Goal: Find contact information: Find contact information

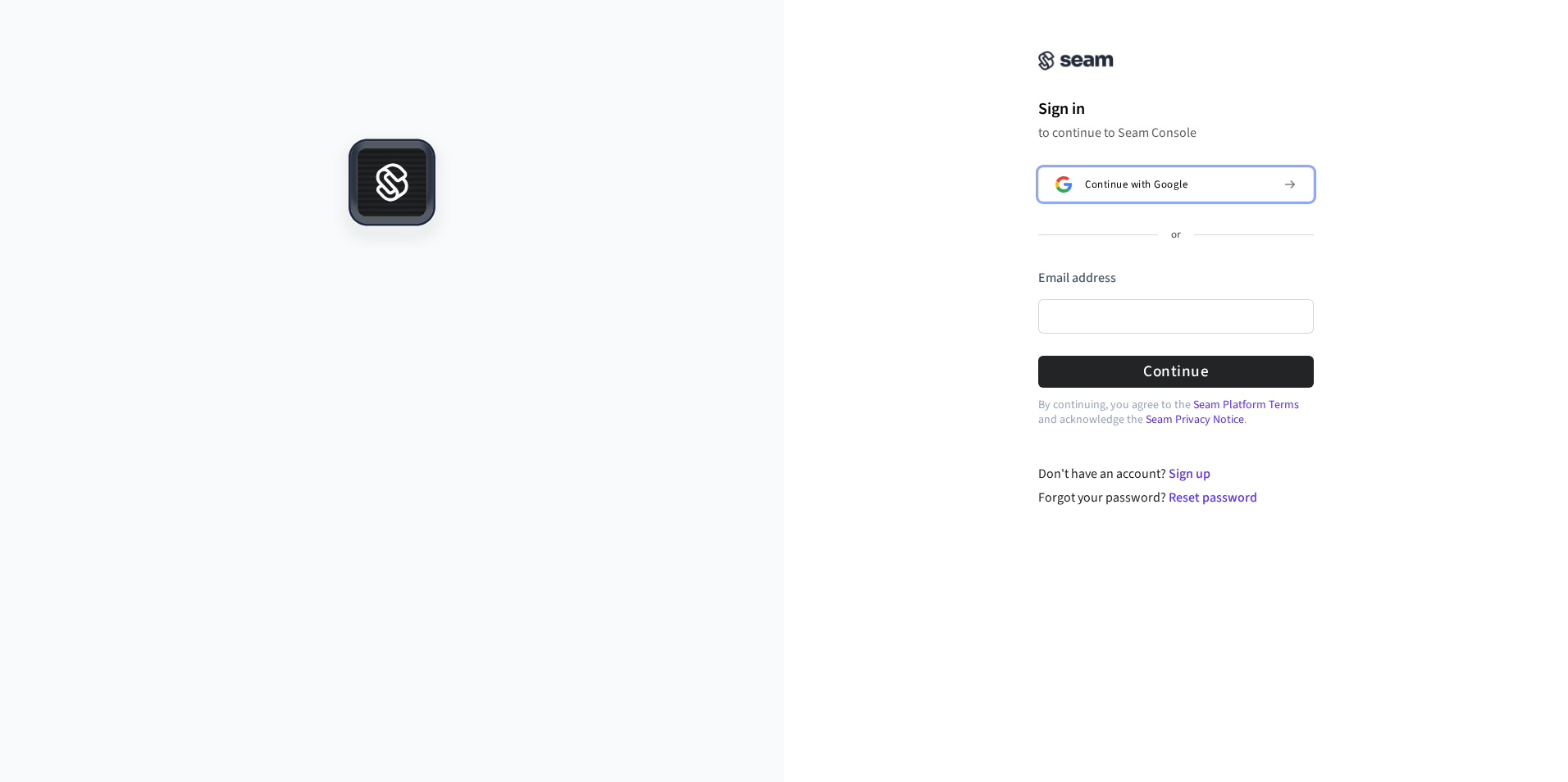
click at [1135, 188] on span "Continue with Google" at bounding box center [1136, 185] width 103 height 13
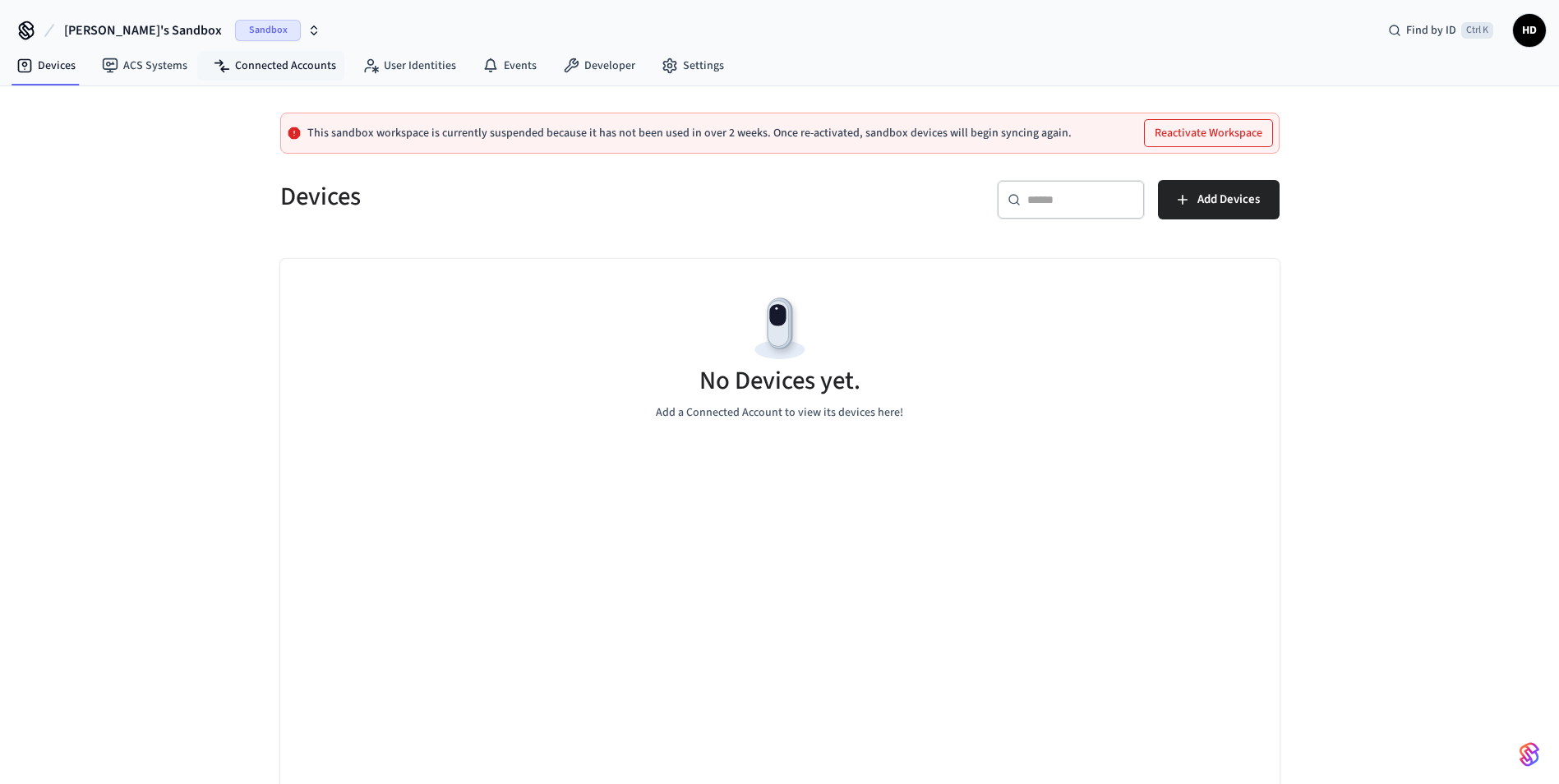
click at [256, 67] on link "Connected Accounts" at bounding box center [275, 65] width 149 height 30
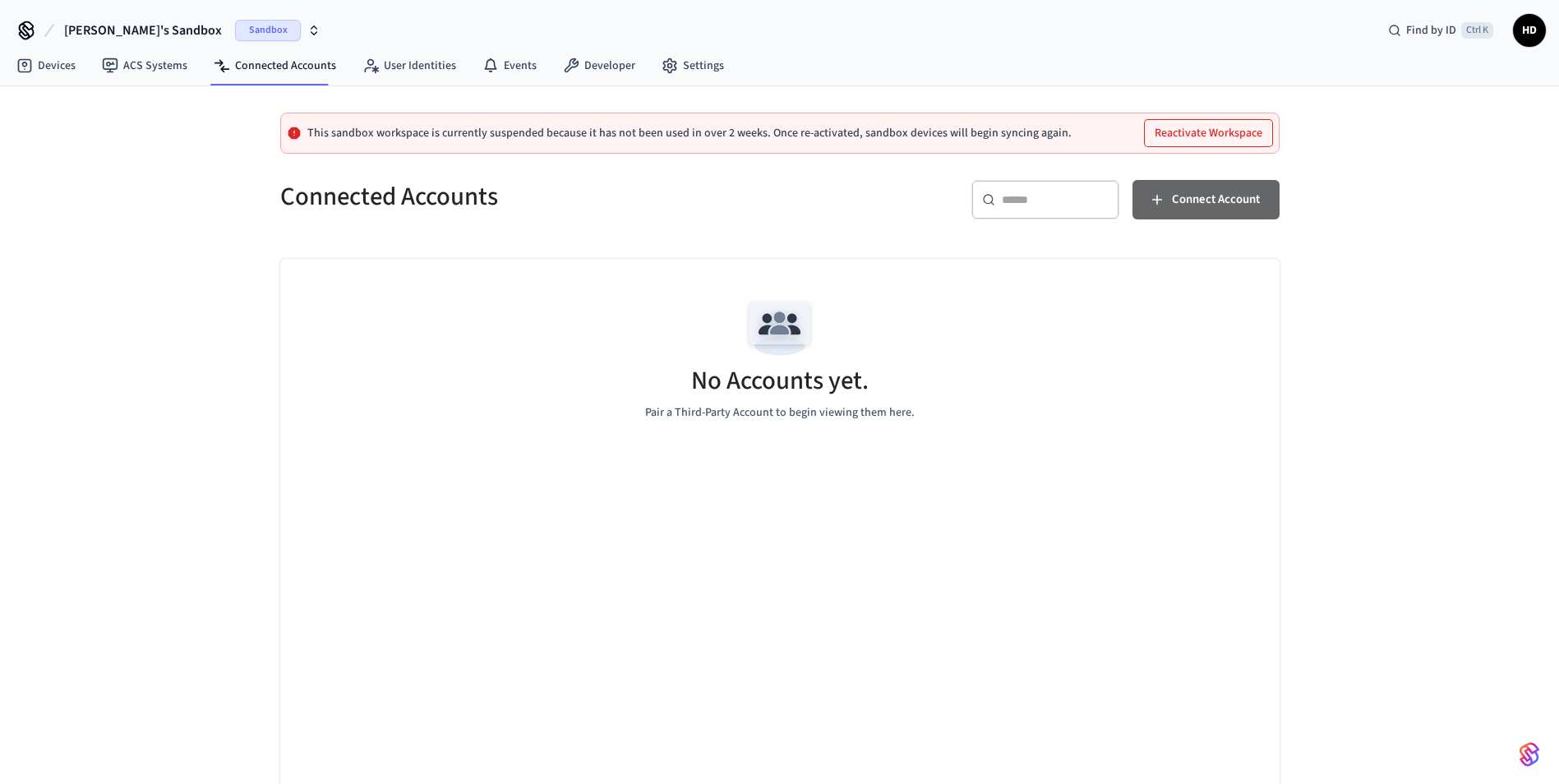
click at [1190, 190] on span "Connect Account" at bounding box center [1216, 199] width 88 height 21
click at [1209, 139] on button "Reactivate Workspace" at bounding box center [1208, 133] width 128 height 26
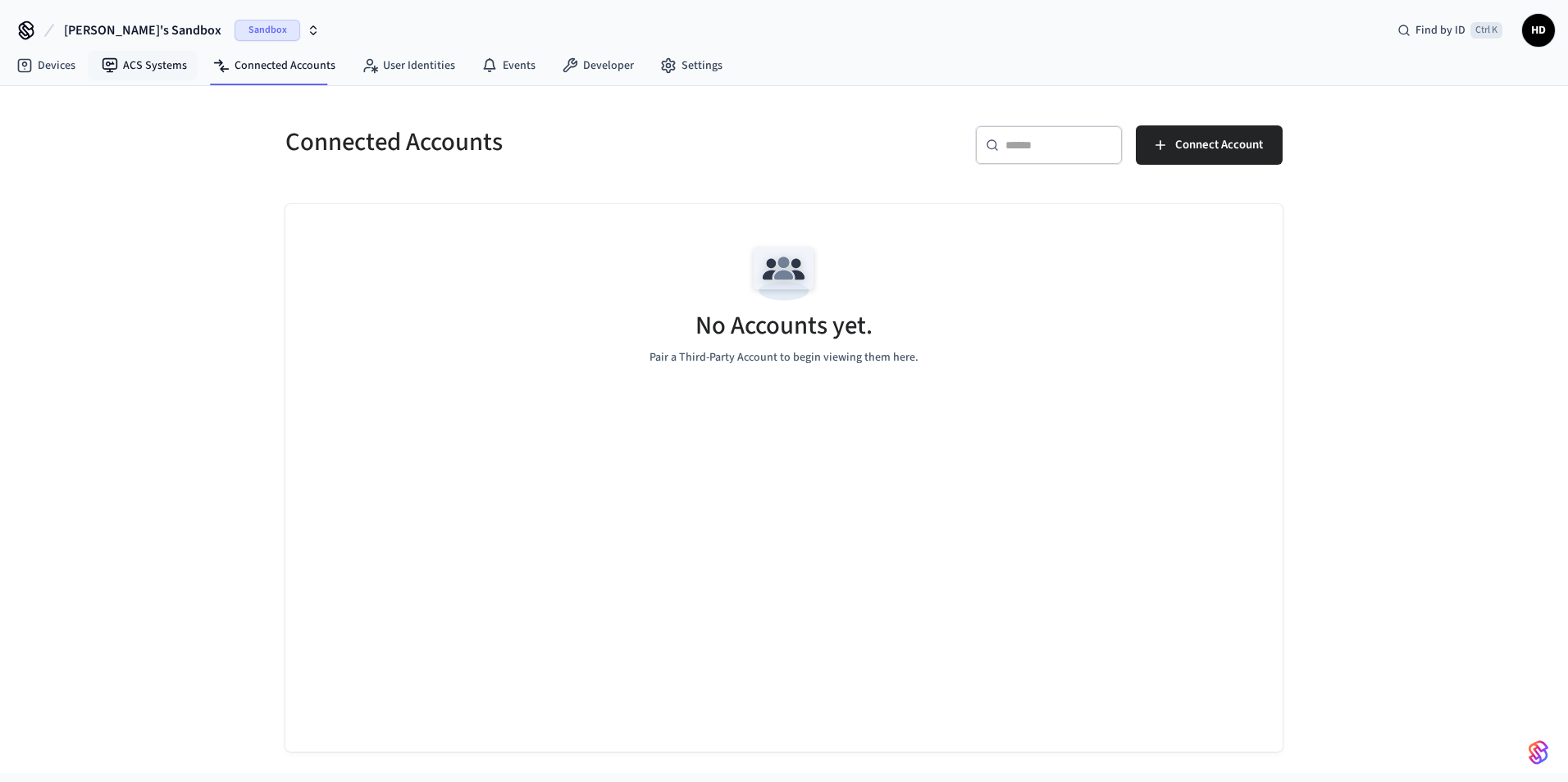
click at [144, 60] on link "ACS Systems" at bounding box center [144, 65] width 111 height 29
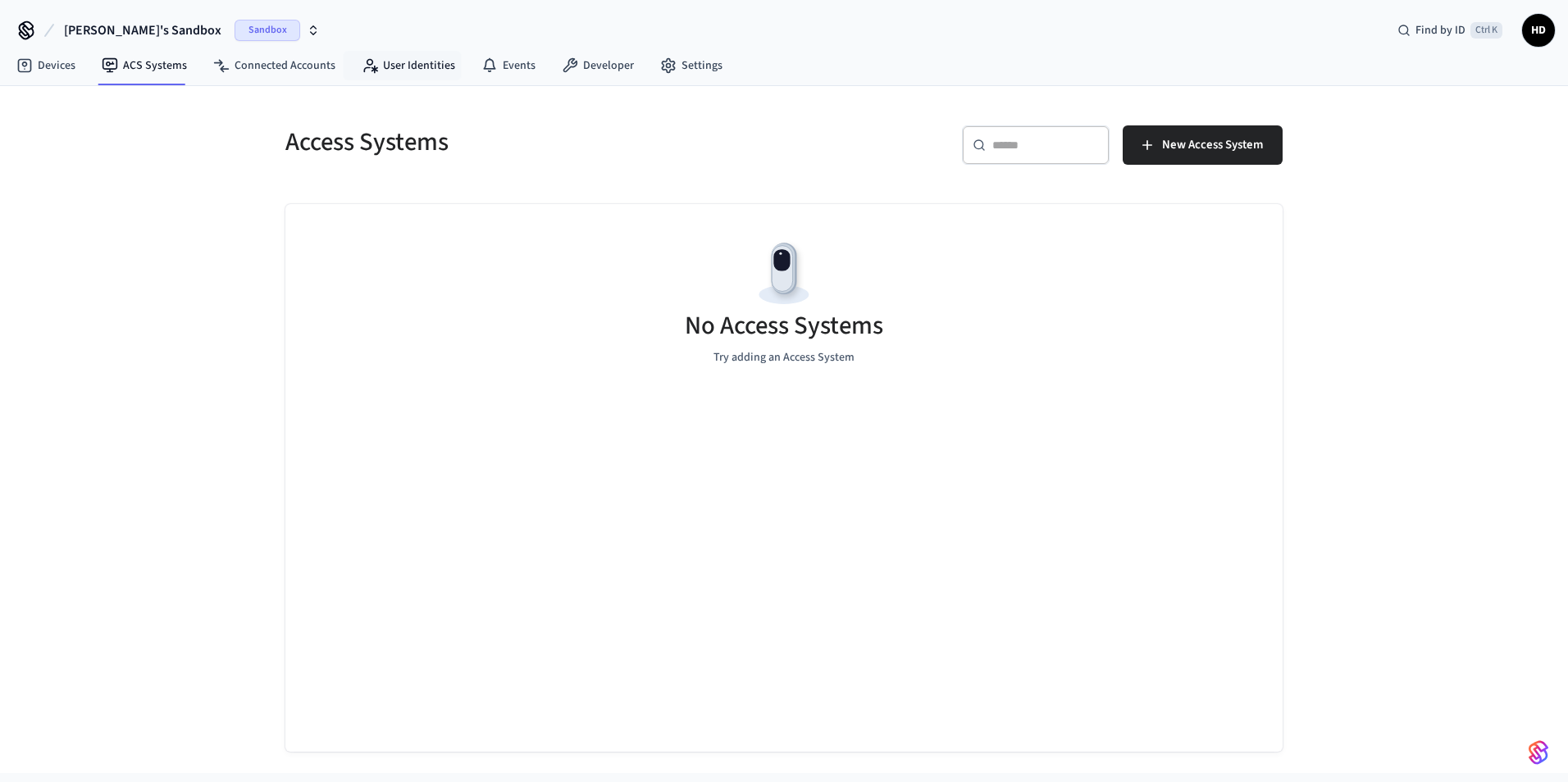
click at [417, 65] on link "User Identities" at bounding box center [408, 65] width 120 height 29
click at [606, 67] on link "Developer" at bounding box center [598, 65] width 99 height 29
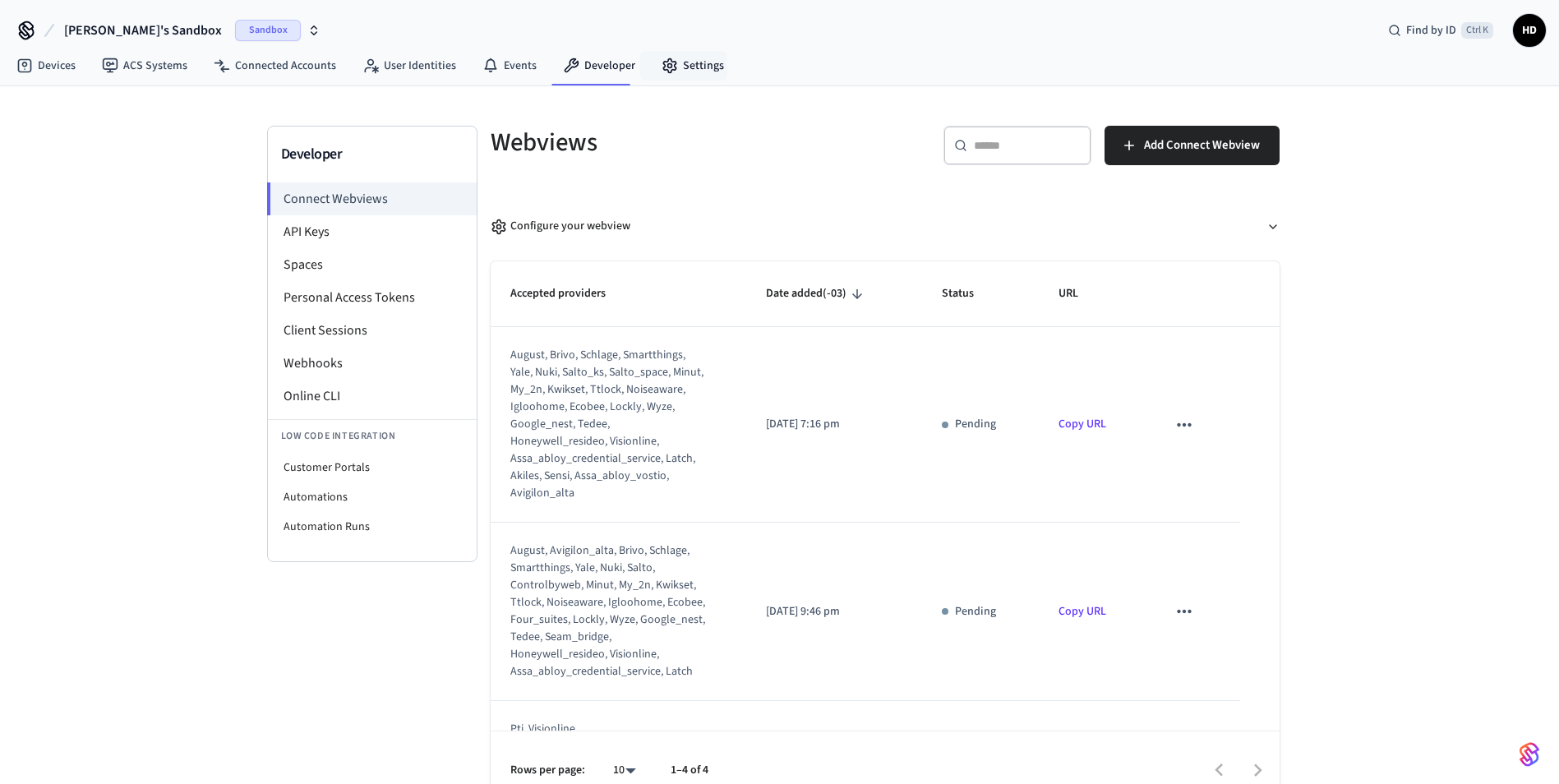
click at [682, 57] on link "Settings" at bounding box center [692, 65] width 89 height 30
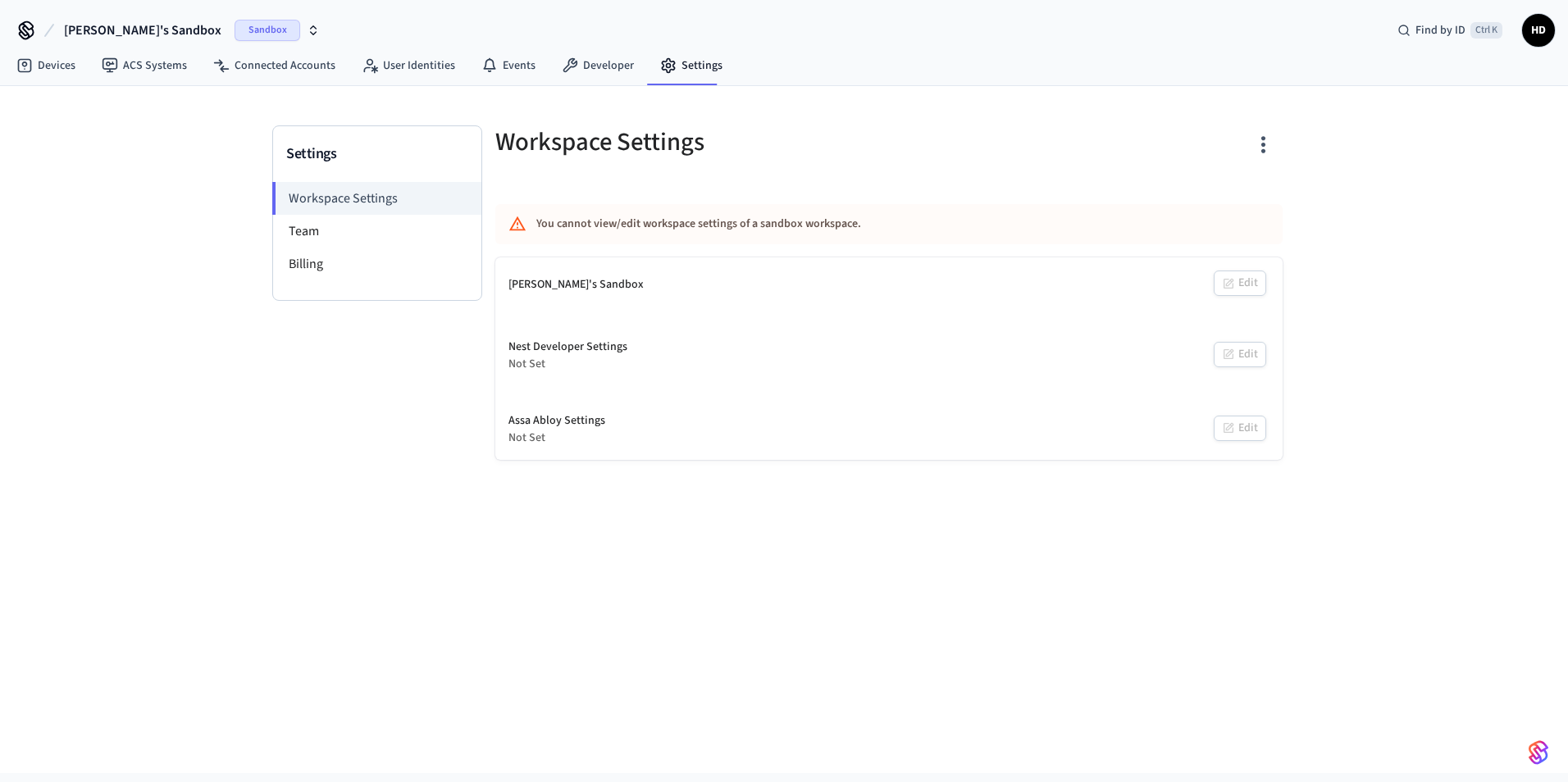
click at [1546, 37] on span "HD" at bounding box center [1538, 29] width 30 height 29
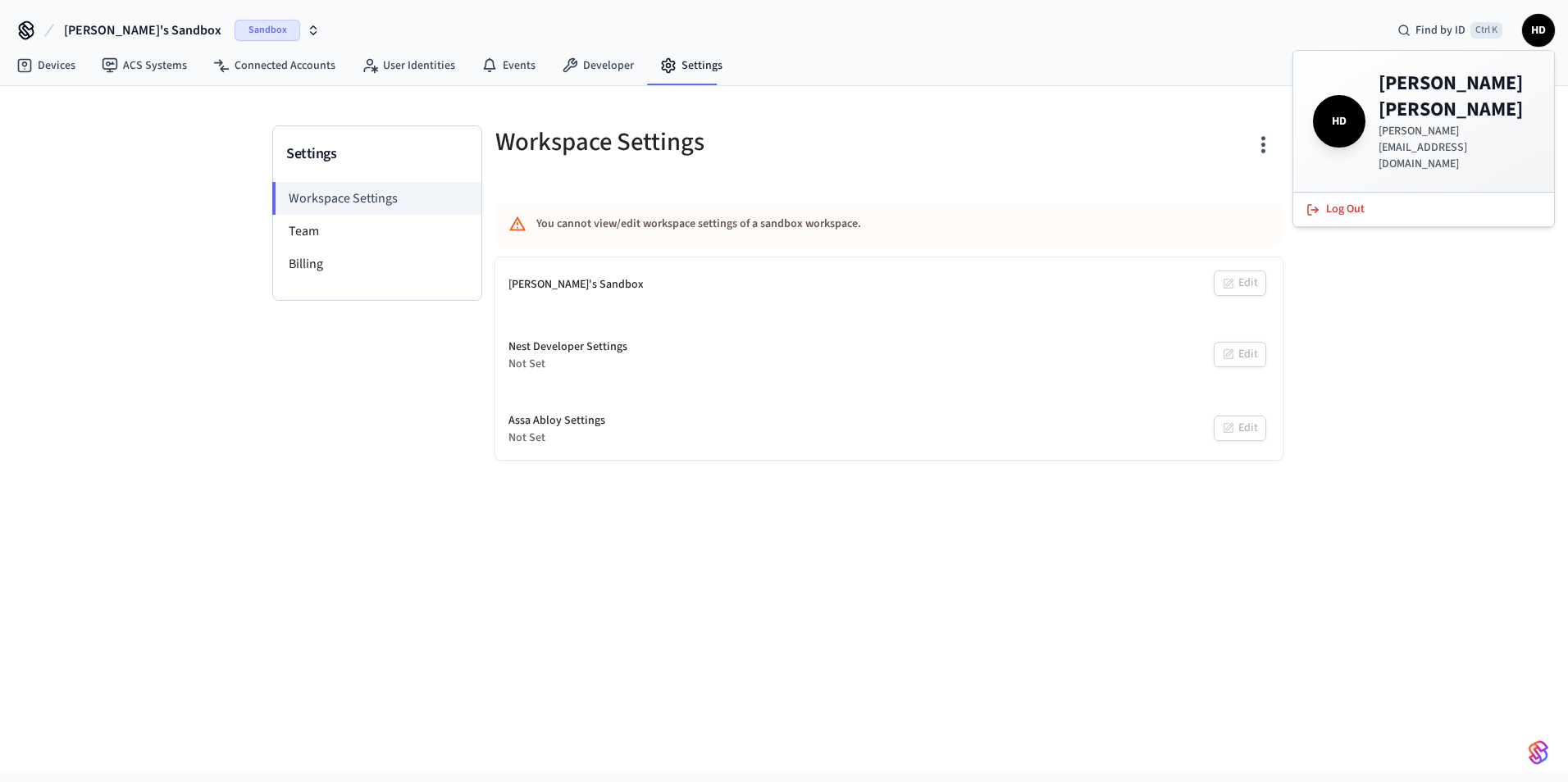
click at [245, 30] on span "Sandbox" at bounding box center [267, 29] width 66 height 21
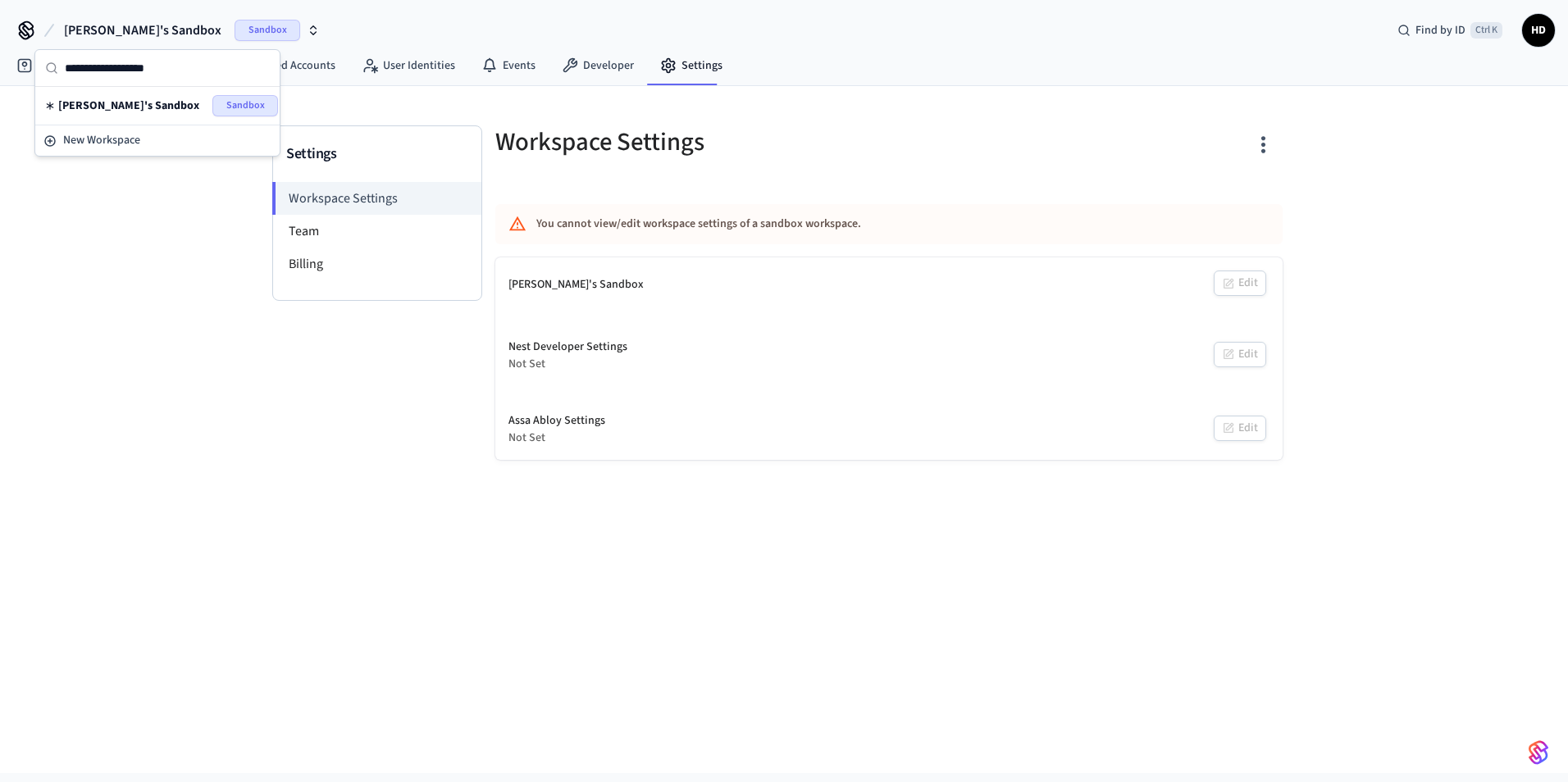
click at [242, 29] on span "Sandbox" at bounding box center [267, 29] width 66 height 21
click at [319, 270] on li "Billing" at bounding box center [377, 264] width 208 height 33
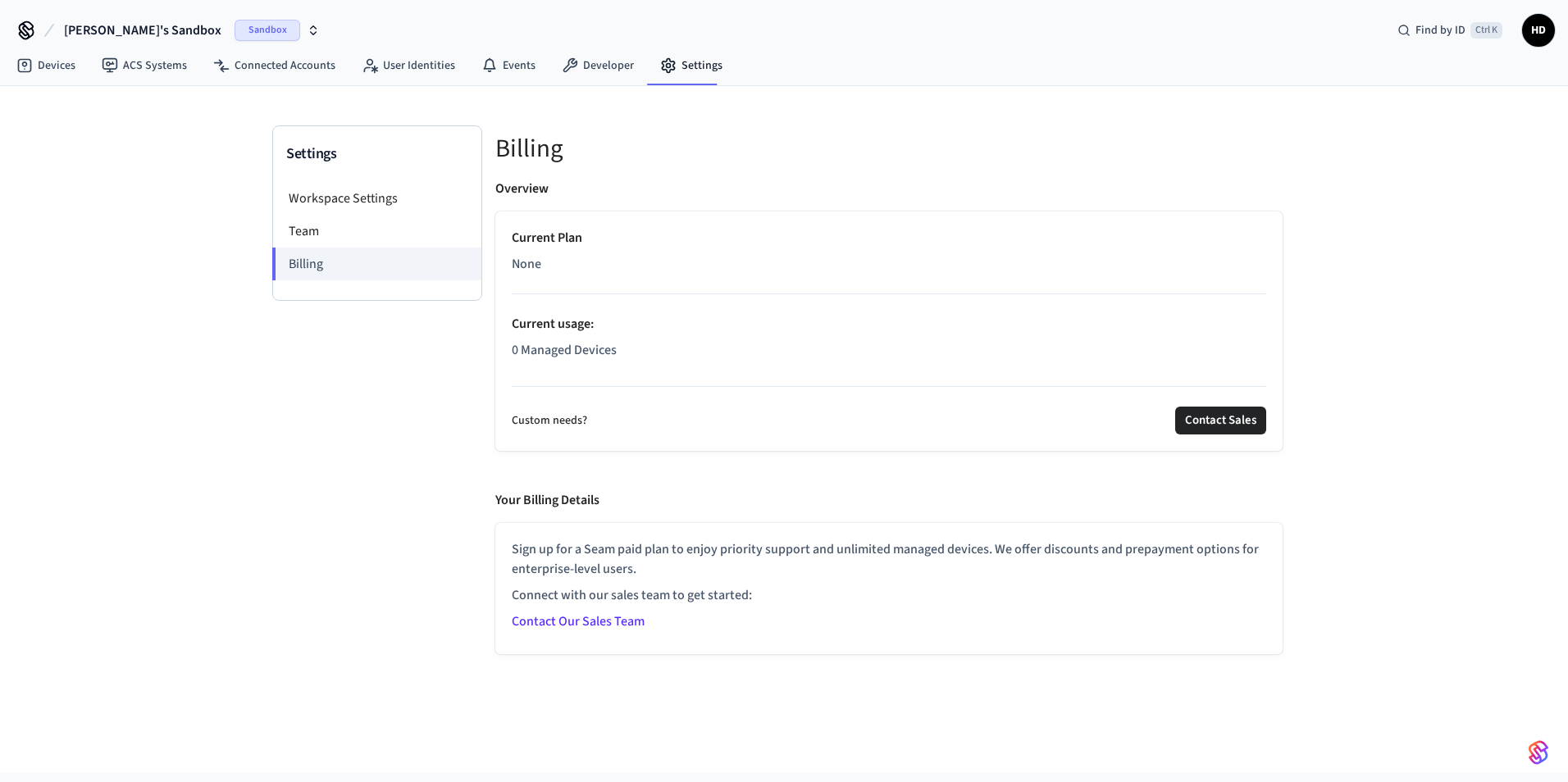
click at [589, 622] on link "Contact Our Sales Team" at bounding box center [578, 621] width 133 height 18
